Goal: Transaction & Acquisition: Purchase product/service

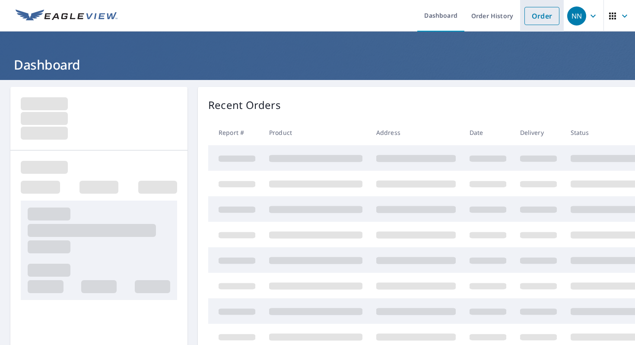
click at [541, 16] on link "Order" at bounding box center [542, 16] width 35 height 18
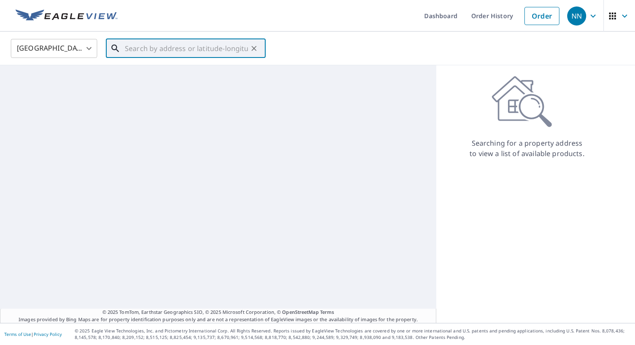
click at [166, 51] on input "text" at bounding box center [186, 48] width 123 height 24
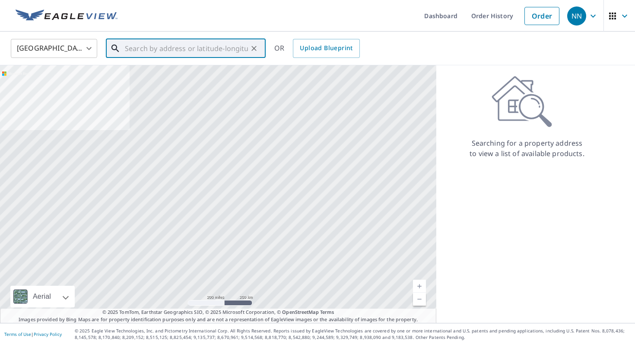
paste input "[STREET_ADDRESS][PERSON_NAME][PERSON_NAME]"
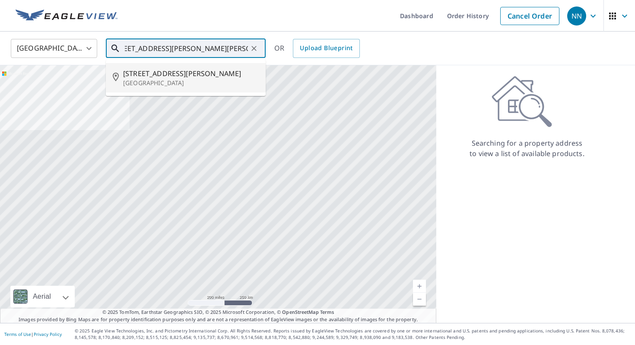
click at [166, 73] on span "[STREET_ADDRESS][PERSON_NAME]" at bounding box center [191, 73] width 136 height 10
type input "[STREET_ADDRESS][PERSON_NAME]"
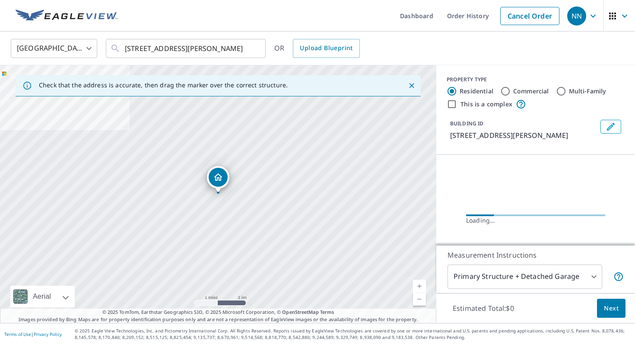
scroll to position [0, 0]
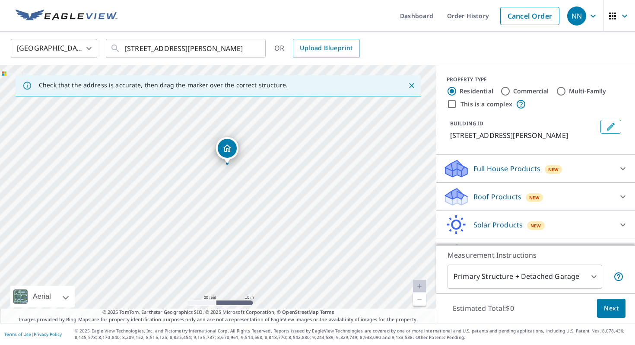
drag, startPoint x: 178, startPoint y: 200, endPoint x: 268, endPoint y: 186, distance: 91.8
click at [268, 186] on div "[STREET_ADDRESS][PERSON_NAME]" at bounding box center [218, 194] width 436 height 258
click at [494, 190] on div "Roof Products New" at bounding box center [527, 197] width 169 height 20
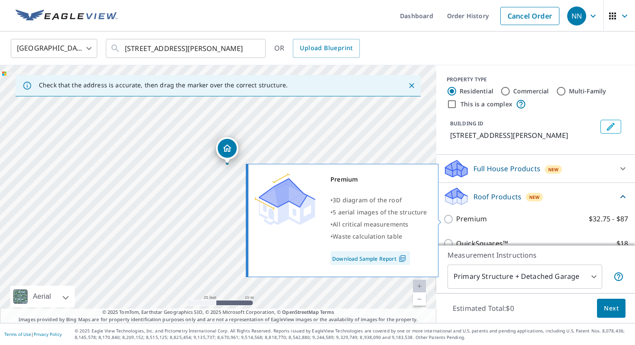
click at [483, 219] on p "Premium" at bounding box center [471, 218] width 31 height 11
click at [456, 219] on input "Premium $32.75 - $87" at bounding box center [449, 219] width 13 height 10
checkbox input "true"
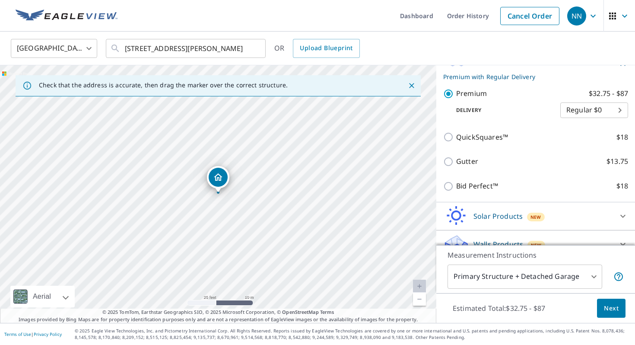
scroll to position [153, 0]
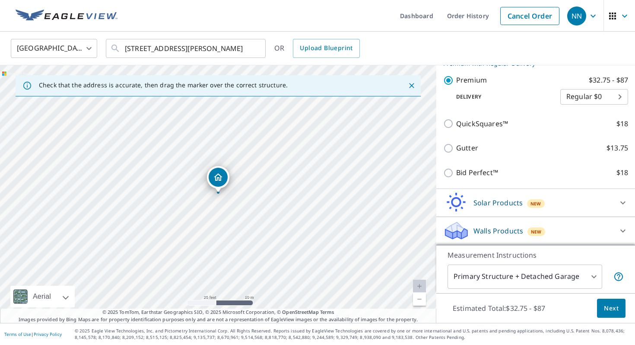
click at [613, 309] on span "Next" at bounding box center [611, 308] width 15 height 11
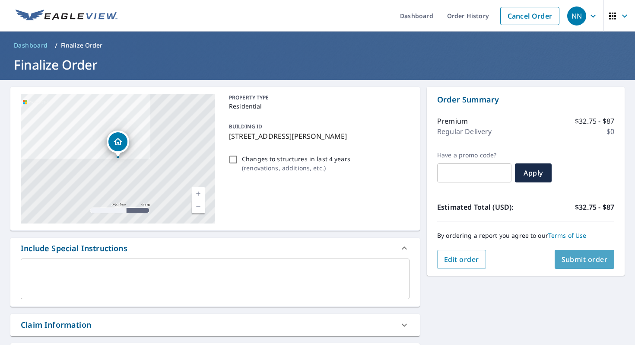
click at [571, 258] on span "Submit order" at bounding box center [585, 259] width 46 height 10
checkbox input "true"
